Goal: Use online tool/utility: Utilize a website feature to perform a specific function

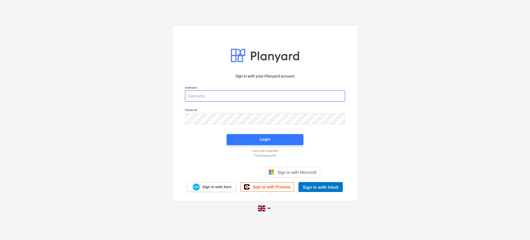
click at [221, 97] on input "email" at bounding box center [265, 96] width 160 height 11
type input "[EMAIL_ADDRESS][DOMAIN_NAME]"
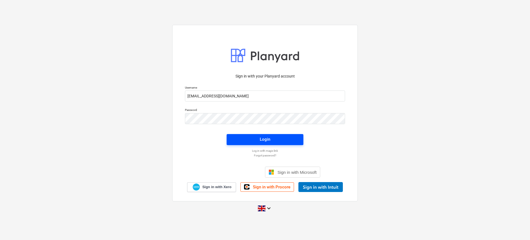
click at [257, 142] on span "Login" at bounding box center [264, 139] width 63 height 7
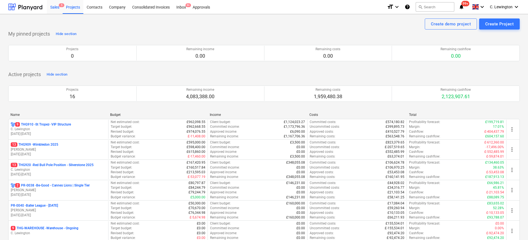
click at [57, 9] on div "Sales 5" at bounding box center [55, 7] width 16 height 14
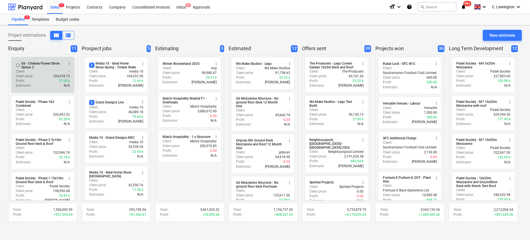
click at [40, 70] on div "Client : -" at bounding box center [43, 71] width 54 height 5
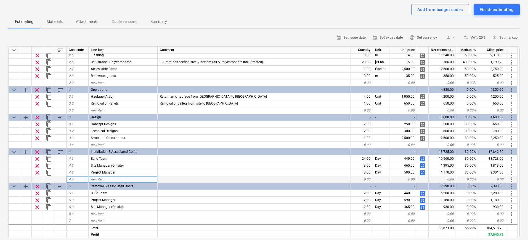
scroll to position [55, 0]
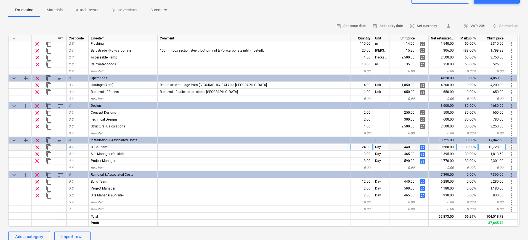
click at [421, 148] on span "calculate" at bounding box center [422, 147] width 7 height 7
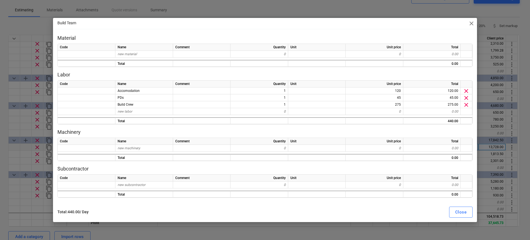
click at [470, 24] on span "close" at bounding box center [471, 23] width 7 height 7
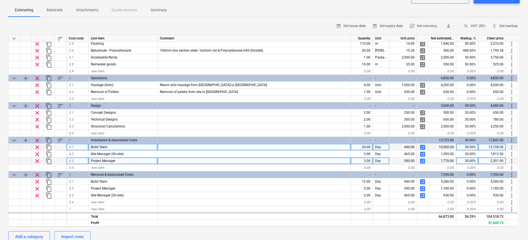
click at [422, 161] on span "calculate" at bounding box center [422, 161] width 7 height 7
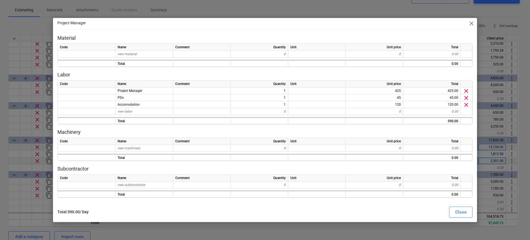
click at [470, 24] on span "close" at bounding box center [471, 23] width 7 height 7
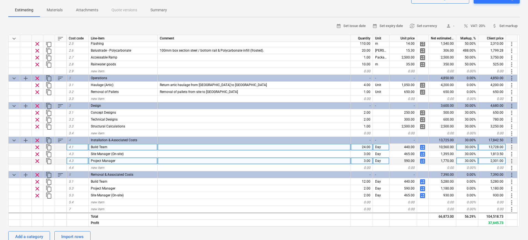
click at [421, 146] on span "calculate" at bounding box center [422, 147] width 7 height 7
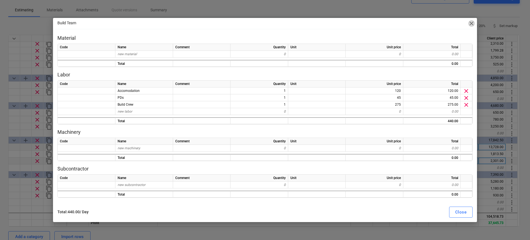
click at [471, 23] on span "close" at bounding box center [471, 23] width 7 height 7
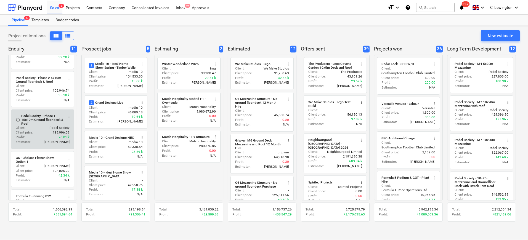
scroll to position [118, 0]
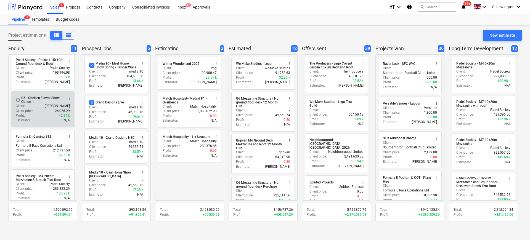
click at [46, 108] on div "Client : [PERSON_NAME]" at bounding box center [43, 106] width 54 height 5
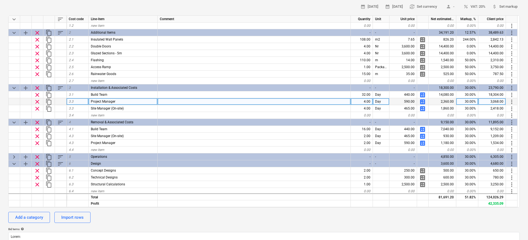
scroll to position [18, 0]
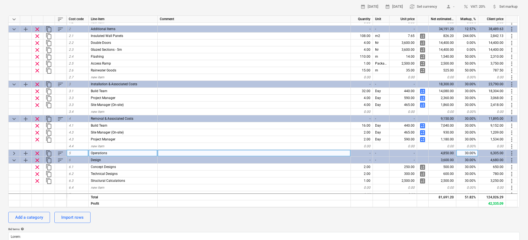
click at [12, 153] on span "keyboard_arrow_right" at bounding box center [14, 153] width 7 height 7
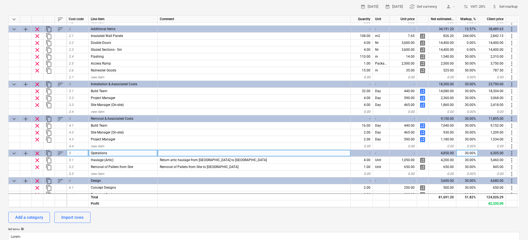
click at [12, 154] on span "keyboard_arrow_down" at bounding box center [14, 153] width 7 height 7
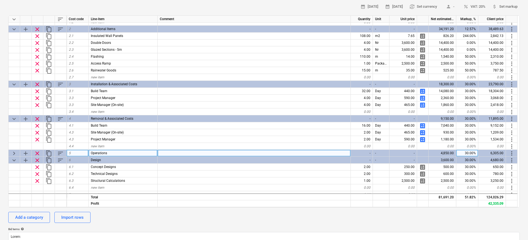
click at [12, 154] on span "keyboard_arrow_right" at bounding box center [14, 153] width 7 height 7
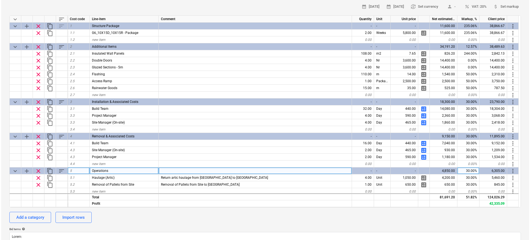
scroll to position [0, 0]
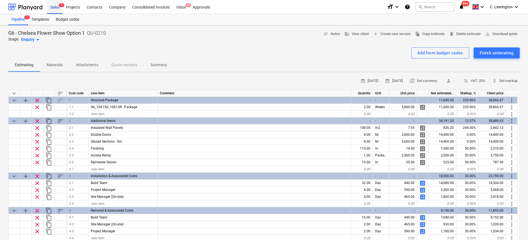
click at [59, 3] on div "Sales 5" at bounding box center [55, 7] width 16 height 14
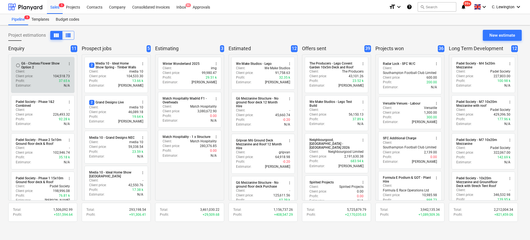
click at [35, 80] on div "Profit : 37.65 k" at bounding box center [43, 81] width 54 height 5
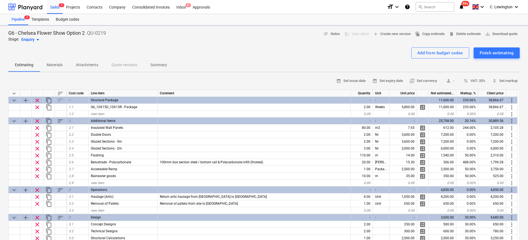
type textarea "x"
